Goal: Information Seeking & Learning: Find specific fact

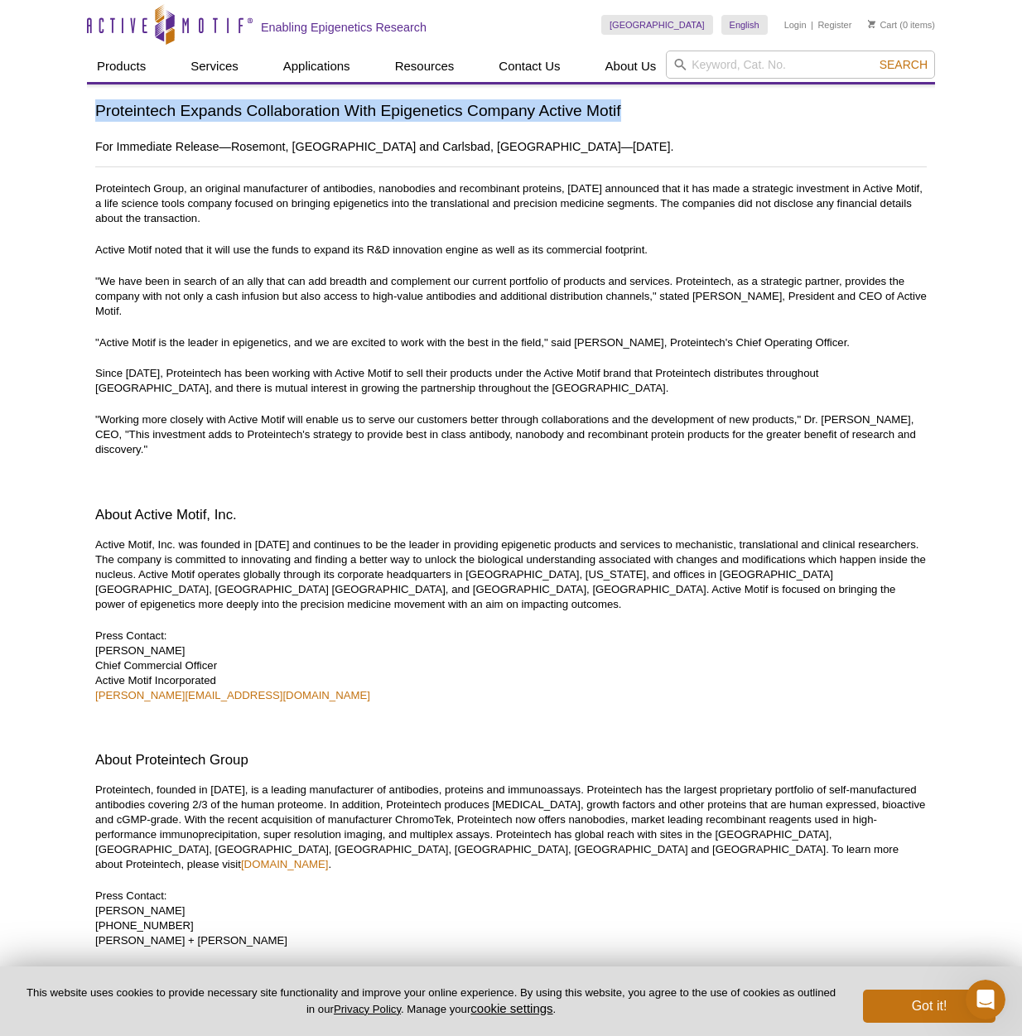
drag, startPoint x: 84, startPoint y: 116, endPoint x: 621, endPoint y: 110, distance: 536.8
click at [621, 110] on div "Active Motif Logo Enabling Epigenetics Research 0 Search Skip to content Active…" at bounding box center [511, 573] width 1022 height 1147
drag, startPoint x: 552, startPoint y: 111, endPoint x: 535, endPoint y: 111, distance: 17.4
click at [552, 111] on h1 "Proteintech Expands Collaboration With Epigenetics Company Active Motif" at bounding box center [511, 111] width 832 height 24
drag, startPoint x: 95, startPoint y: 108, endPoint x: 623, endPoint y: 113, distance: 527.6
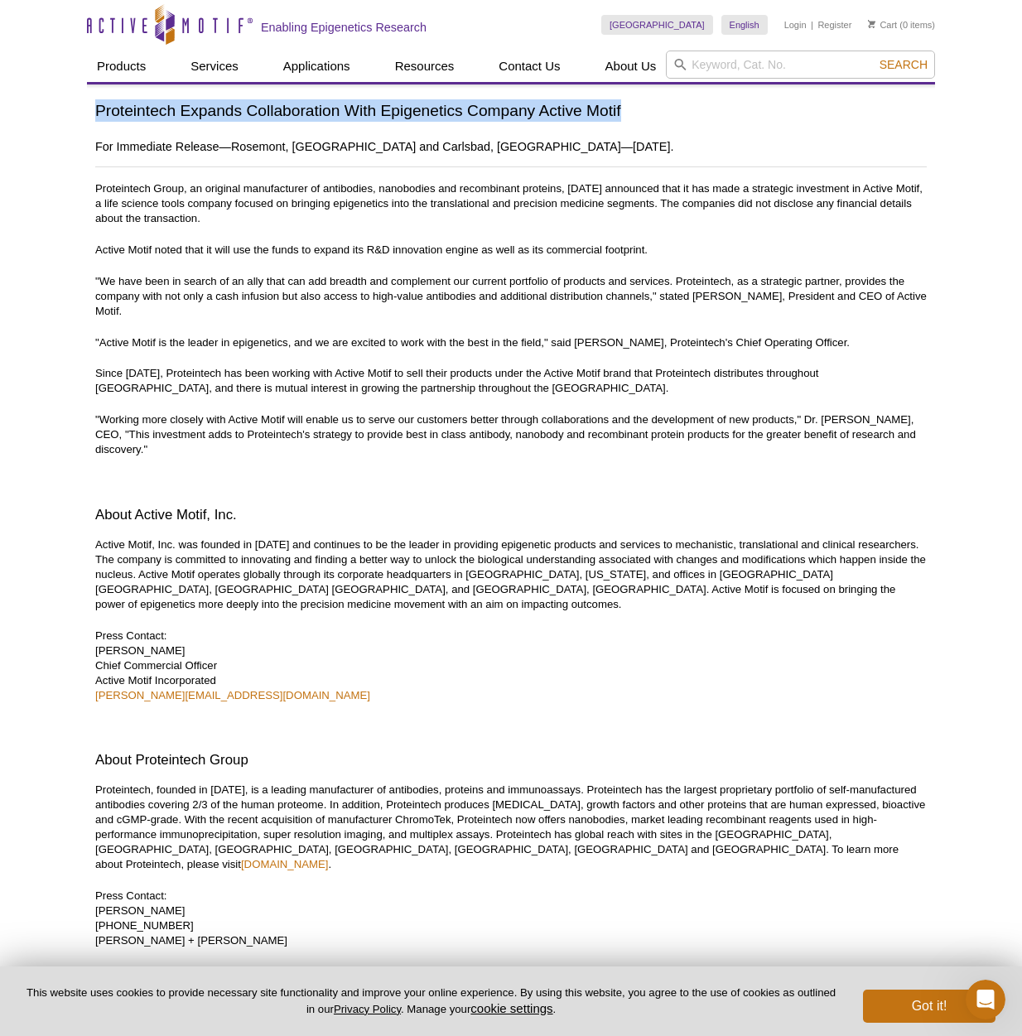
click at [623, 113] on h1 "Proteintech Expands Collaboration With Epigenetics Company Active Motif" at bounding box center [511, 111] width 832 height 24
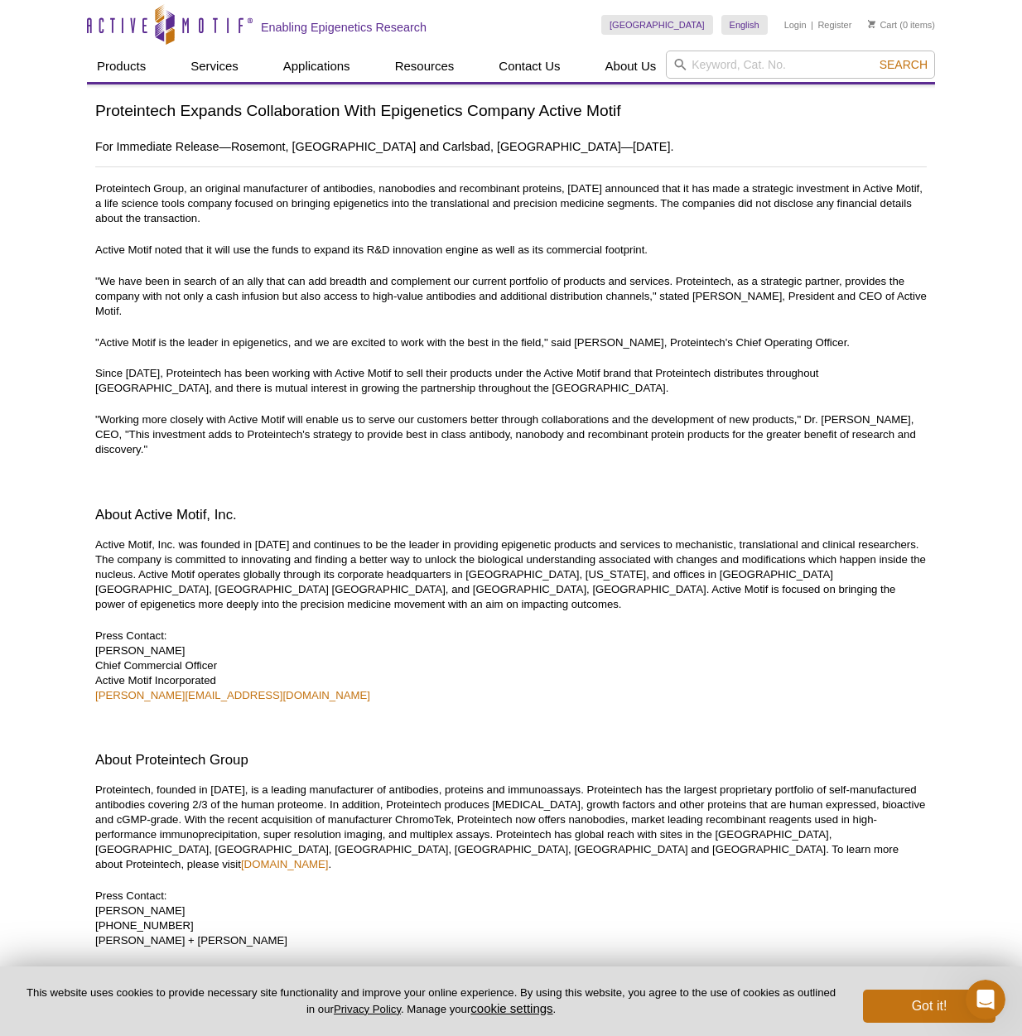
click at [44, 174] on div "Active Motif Logo Enabling Epigenetics Research 0 Search Skip to content Active…" at bounding box center [511, 573] width 1022 height 1147
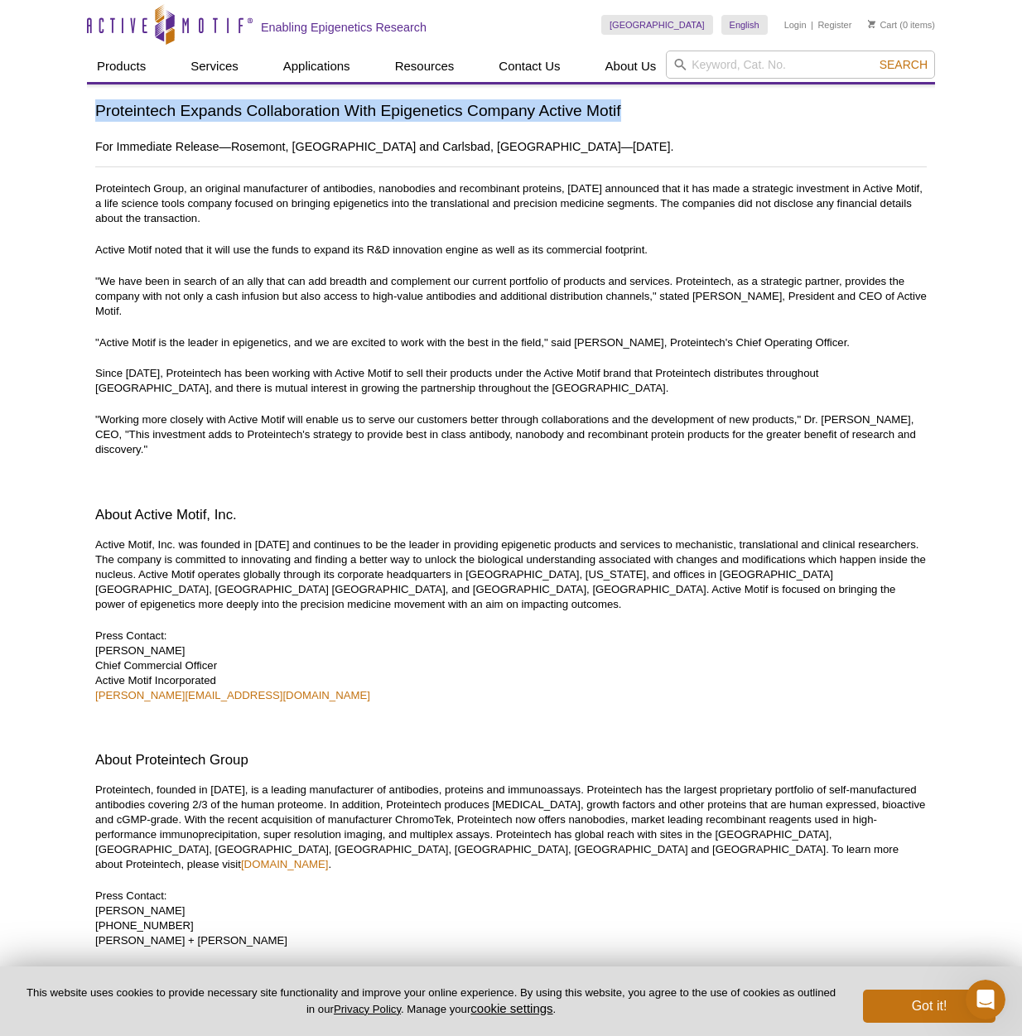
drag, startPoint x: 98, startPoint y: 112, endPoint x: 644, endPoint y: 103, distance: 546.7
click at [644, 103] on h1 "Proteintech Expands Collaboration With Epigenetics Company Active Motif" at bounding box center [511, 111] width 832 height 24
copy h1 "Proteintech Expands Collaboration With Epigenetics Company Active Motif"
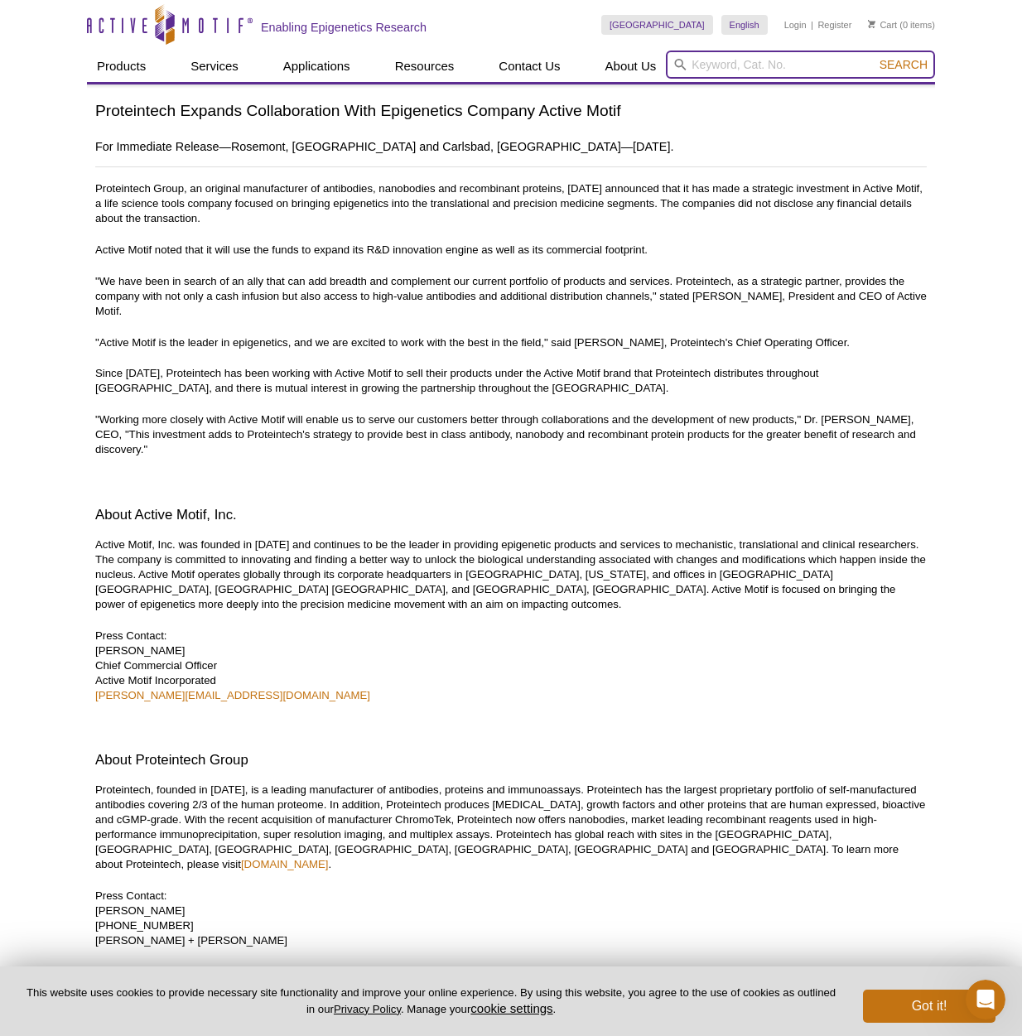
click at [750, 62] on input "search" at bounding box center [800, 65] width 269 height 28
type input "[PERSON_NAME]"
click at [875, 57] on button "Search" at bounding box center [904, 64] width 58 height 15
